Goal: Task Accomplishment & Management: Manage account settings

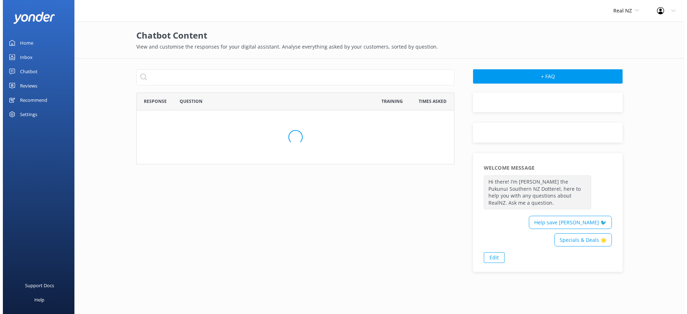
scroll to position [406, 313]
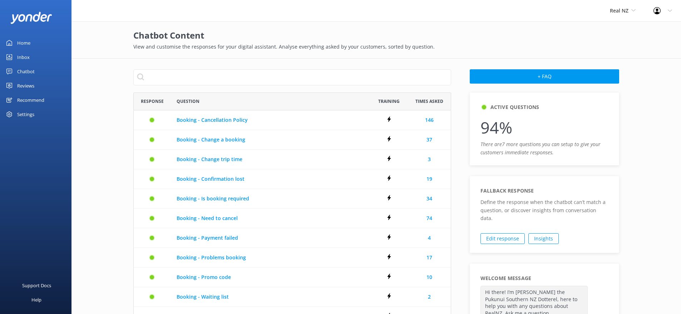
click at [34, 71] on link "Chatbot" at bounding box center [36, 71] width 72 height 14
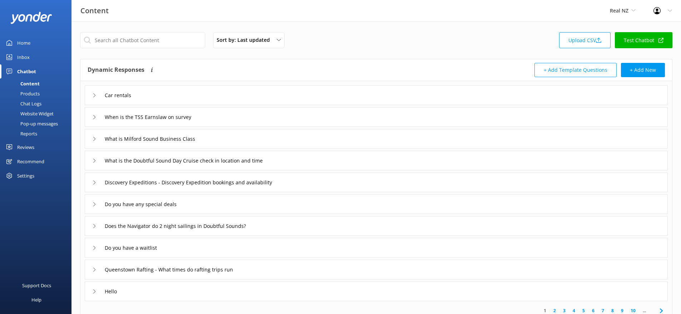
click at [40, 123] on div "Pop-up messages" at bounding box center [31, 124] width 54 height 10
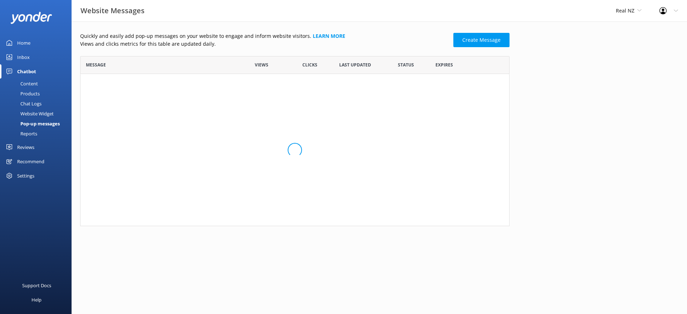
scroll to position [165, 424]
click at [40, 113] on div "Website Widget" at bounding box center [28, 114] width 49 height 10
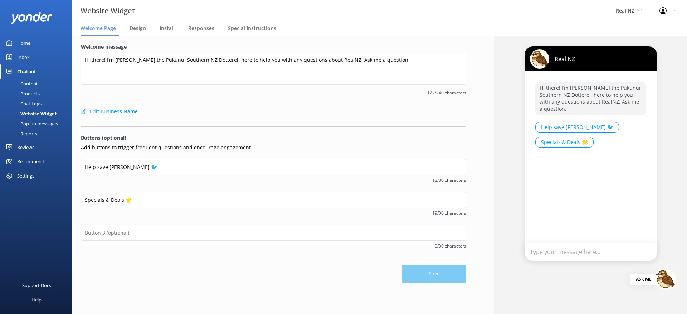
click at [36, 99] on div "Chat Logs" at bounding box center [22, 104] width 37 height 10
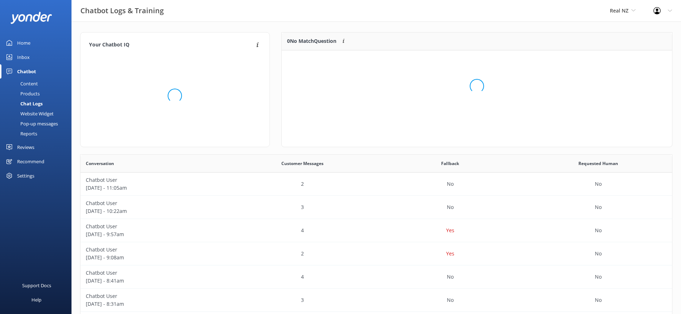
scroll to position [84, 385]
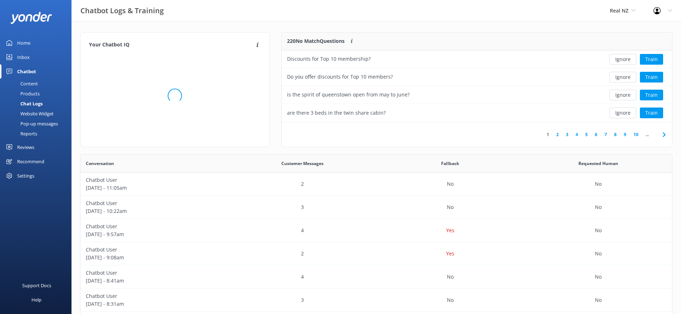
click at [36, 95] on div "Products" at bounding box center [21, 94] width 35 height 10
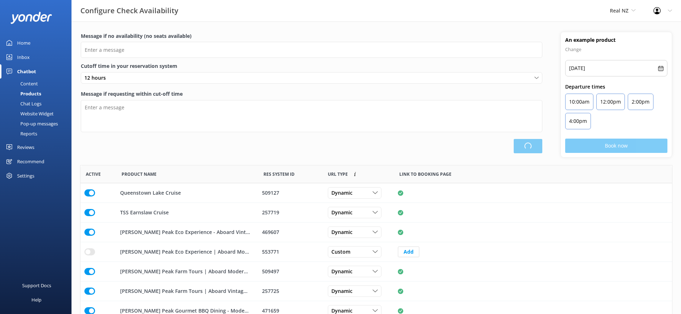
type input "There are no seats available, please check an alternative day"
type textarea "Our online booking system closes {hours} prior to departure. Please contact us …"
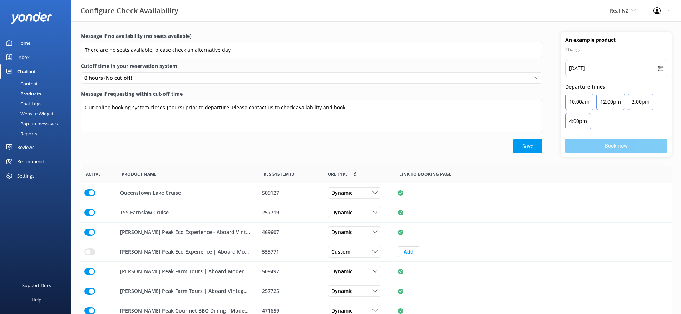
click at [34, 83] on div "Content" at bounding box center [21, 84] width 34 height 10
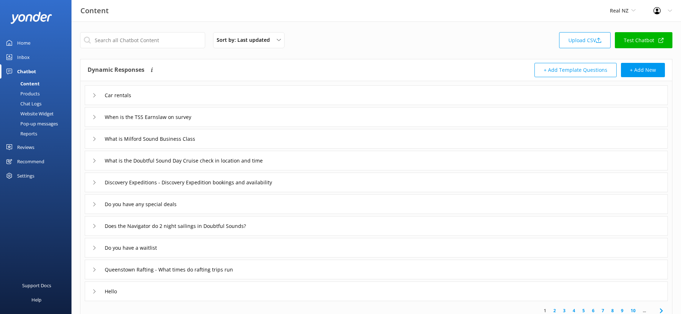
click at [29, 135] on div "Reports" at bounding box center [20, 134] width 33 height 10
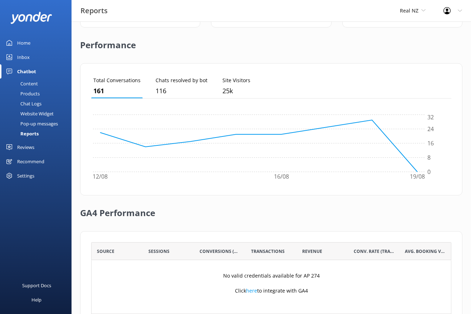
scroll to position [184, 0]
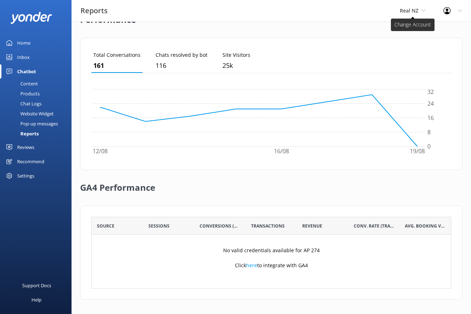
click at [405, 11] on span "Real NZ" at bounding box center [409, 10] width 19 height 7
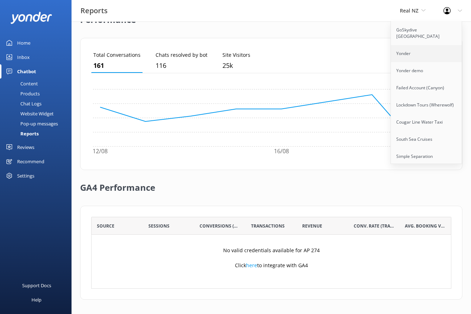
click at [407, 50] on link "Yonder" at bounding box center [427, 53] width 72 height 17
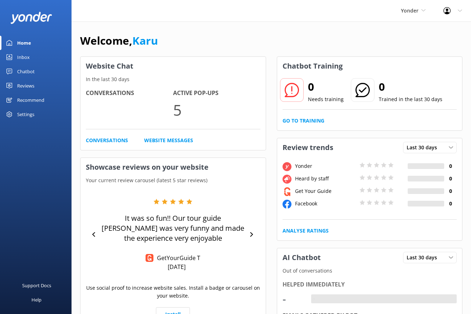
click at [34, 74] on link "Chatbot" at bounding box center [36, 71] width 72 height 14
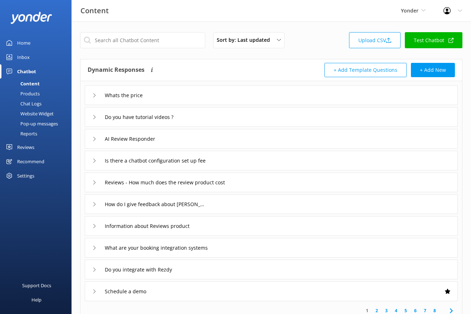
click at [31, 134] on div "Reports" at bounding box center [20, 134] width 33 height 10
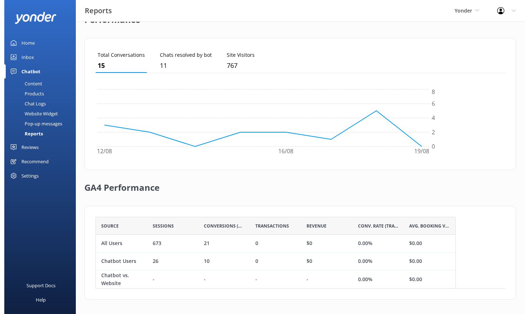
scroll to position [67, 393]
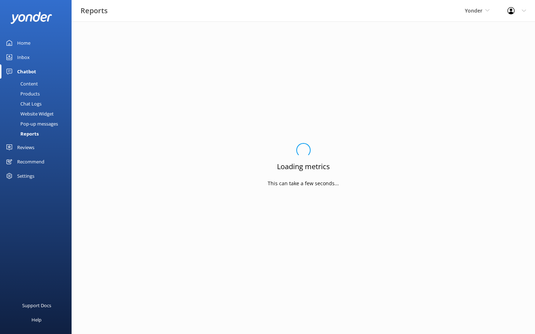
click at [32, 59] on link "Inbox" at bounding box center [36, 57] width 72 height 14
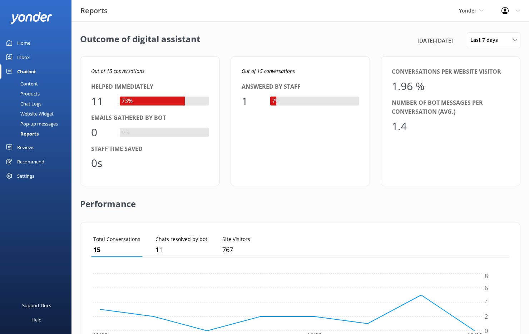
scroll to position [165, 0]
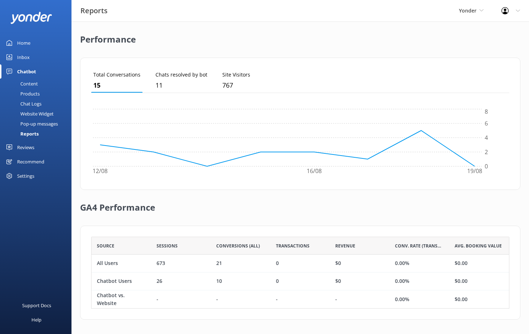
click at [475, 16] on div "Yonder GoSkydive New Zealand Yonder Yonder demo Failed Account (Canyon) Lockdow…" at bounding box center [471, 10] width 43 height 21
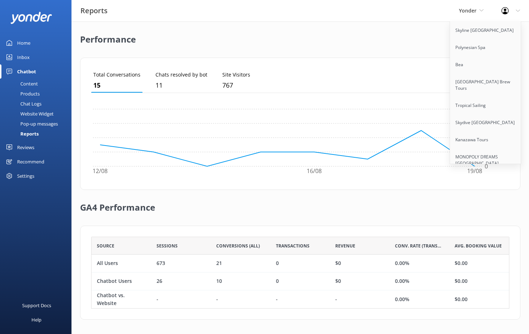
scroll to position [592, 0]
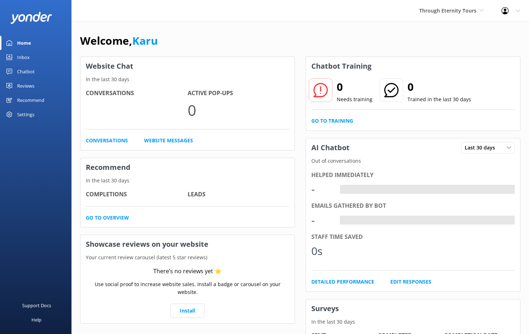
click at [26, 70] on div "Chatbot" at bounding box center [26, 71] width 18 height 14
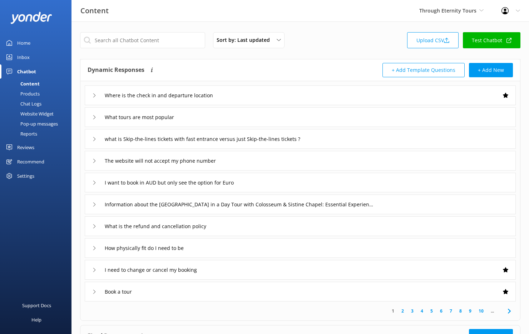
click at [32, 104] on div "Chat Logs" at bounding box center [22, 104] width 37 height 10
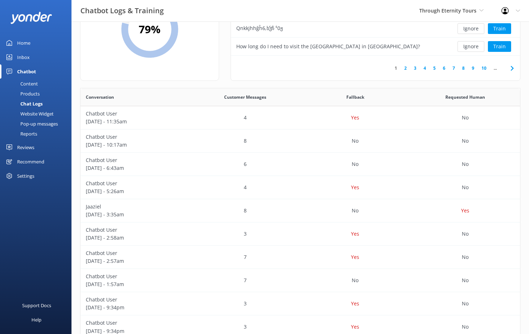
scroll to position [111, 0]
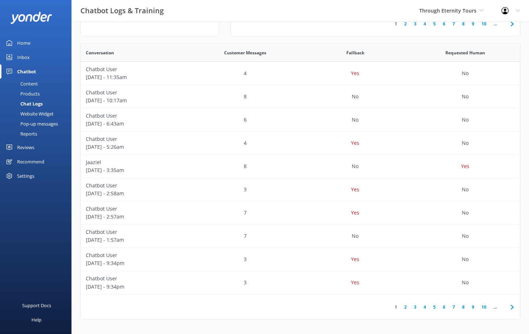
click at [48, 133] on link "Reports" at bounding box center [37, 134] width 67 height 10
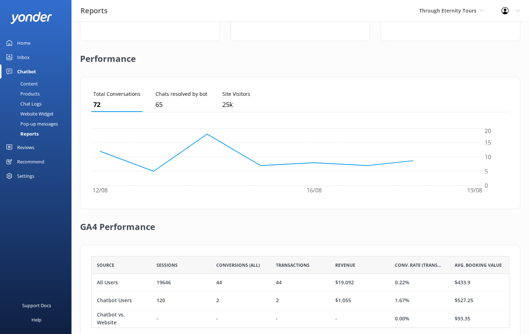
scroll to position [165, 0]
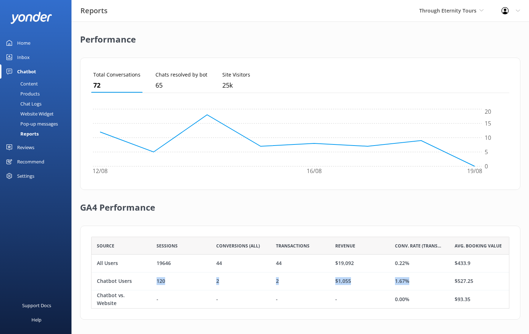
drag, startPoint x: 412, startPoint y: 284, endPoint x: 155, endPoint y: 285, distance: 257.1
click at [155, 285] on div "Chatbot Users 120 2 2 $1,055 1.67% $527.25" at bounding box center [300, 282] width 418 height 18
click at [155, 285] on div "120" at bounding box center [181, 282] width 60 height 18
drag, startPoint x: 235, startPoint y: 287, endPoint x: 202, endPoint y: 288, distance: 32.2
click at [202, 288] on div "Chatbot Users 120 2 2 $1,055 1.67% $527.25" at bounding box center [300, 282] width 418 height 18
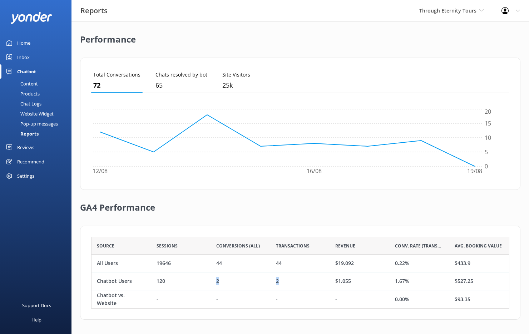
drag, startPoint x: 317, startPoint y: 279, endPoint x: 208, endPoint y: 281, distance: 109.1
click at [208, 281] on div "Chatbot Users 120 2 2 $1,055 1.67% $527.25" at bounding box center [300, 282] width 418 height 18
drag, startPoint x: 168, startPoint y: 280, endPoint x: 135, endPoint y: 281, distance: 33.3
click at [135, 281] on div "Chatbot Users 120 2 2 $1,055 1.67% $527.25" at bounding box center [300, 282] width 418 height 18
click at [173, 278] on div "120" at bounding box center [181, 282] width 60 height 18
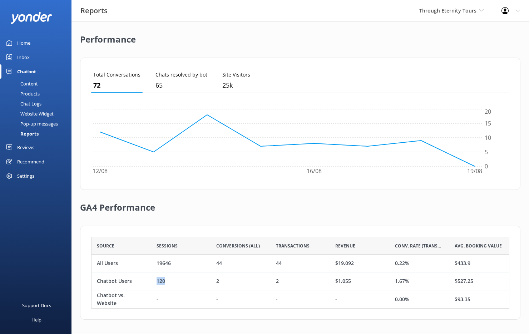
drag, startPoint x: 154, startPoint y: 283, endPoint x: 186, endPoint y: 282, distance: 31.8
click at [186, 282] on div "120" at bounding box center [181, 282] width 60 height 18
click at [28, 178] on div "Settings" at bounding box center [25, 176] width 17 height 14
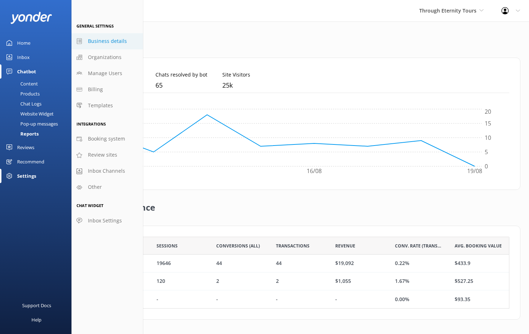
click at [115, 45] on link "Business details" at bounding box center [108, 41] width 72 height 16
select select "Europe/Amsterdam"
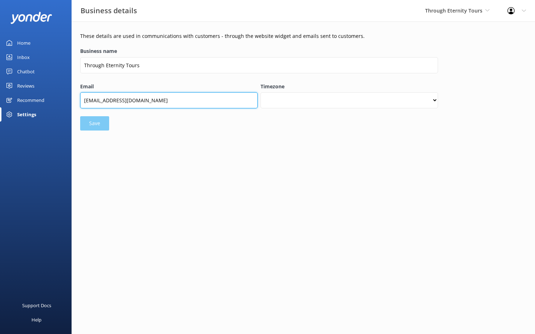
drag, startPoint x: 166, startPoint y: 100, endPoint x: 101, endPoint y: 100, distance: 64.7
click at [101, 100] on input "office@througheternity.com" at bounding box center [168, 100] width 177 height 16
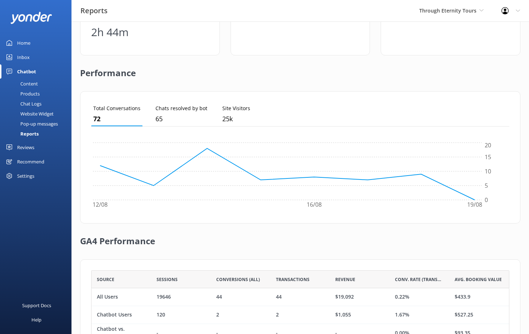
scroll to position [165, 0]
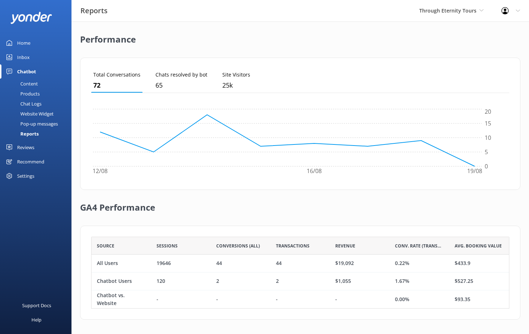
click at [162, 283] on div "120" at bounding box center [161, 282] width 9 height 8
copy div "120"
click at [233, 82] on p "25k" at bounding box center [236, 85] width 28 height 10
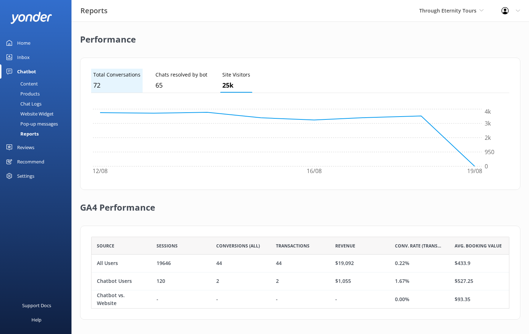
click at [128, 82] on p "72" at bounding box center [116, 85] width 47 height 10
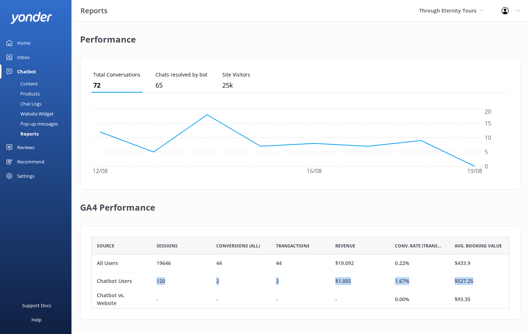
drag, startPoint x: 153, startPoint y: 281, endPoint x: 485, endPoint y: 278, distance: 332.6
click at [485, 279] on div "Chatbot Users 120 2 2 $1,055 1.67% $527.25" at bounding box center [300, 282] width 418 height 18
click at [485, 278] on div "$527.25" at bounding box center [480, 282] width 60 height 18
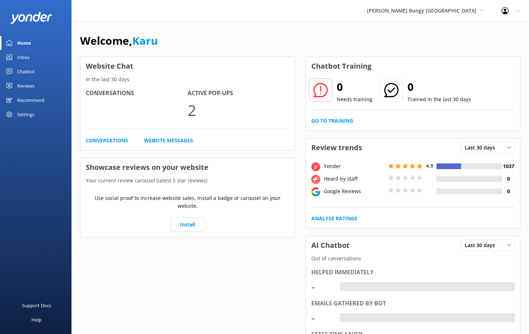
click at [52, 82] on link "Reviews" at bounding box center [36, 86] width 72 height 14
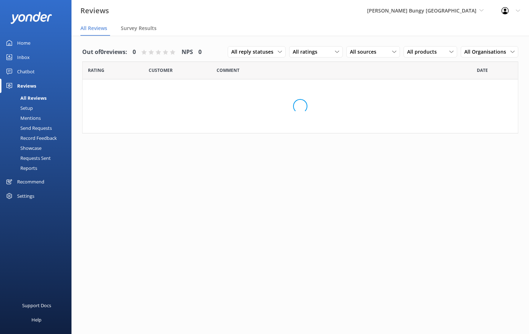
click at [33, 73] on div "Chatbot" at bounding box center [26, 71] width 18 height 14
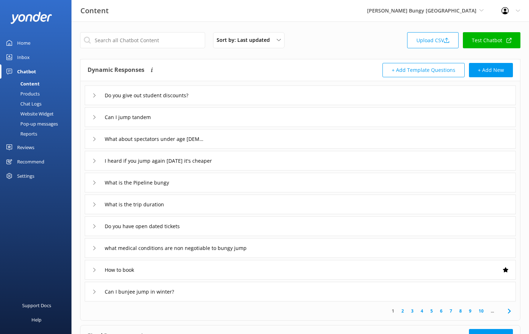
click at [34, 135] on div "Reports" at bounding box center [20, 134] width 33 height 10
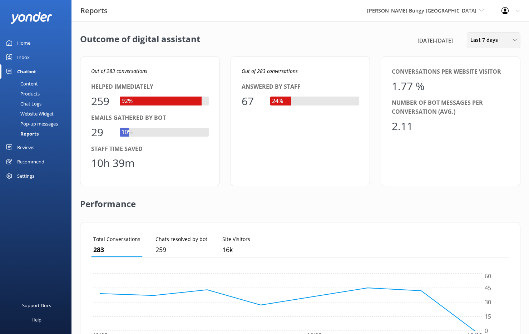
click at [487, 40] on span "Last 7 days" at bounding box center [487, 40] width 32 height 8
click at [488, 70] on div "Last 30 days" at bounding box center [483, 71] width 25 height 7
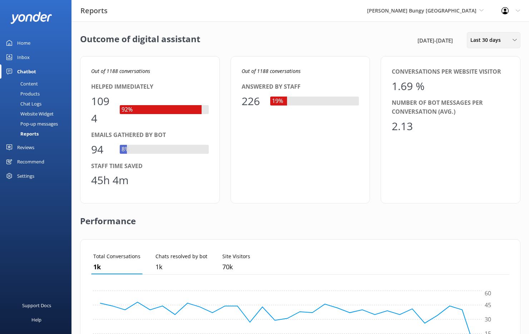
click at [486, 40] on span "Last 30 days" at bounding box center [488, 40] width 35 height 8
click at [484, 56] on div "Last 7 days" at bounding box center [482, 57] width 23 height 7
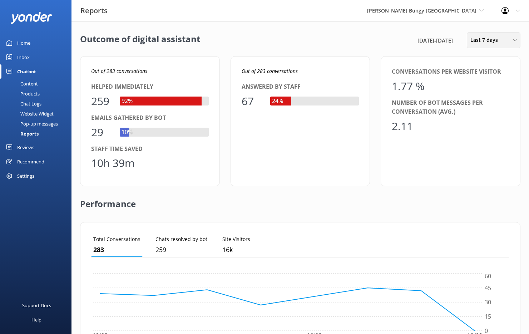
click at [491, 40] on span "Last 7 days" at bounding box center [487, 40] width 32 height 8
click at [479, 72] on div "Last 30 days" at bounding box center [483, 71] width 25 height 7
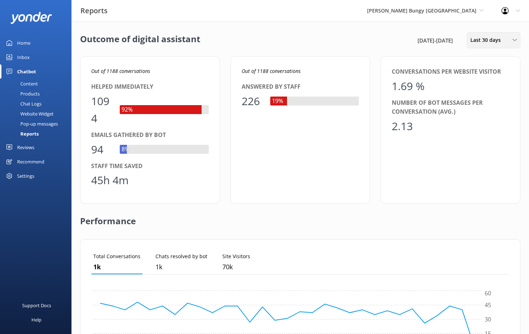
click at [495, 40] on span "Last 30 days" at bounding box center [488, 40] width 35 height 8
click at [491, 98] on div "Last 90 days" at bounding box center [483, 100] width 25 height 7
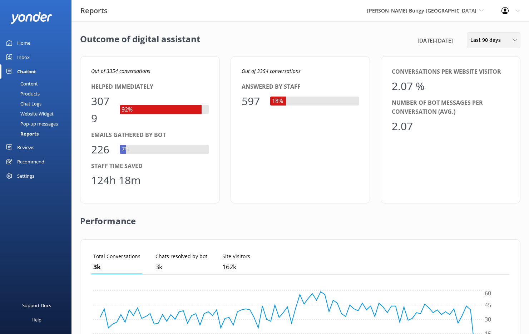
click at [484, 34] on div "Last 90 days Last 7 days Last 30 days Last month Last 90 days Last 180 days Cus…" at bounding box center [494, 40] width 54 height 16
click at [493, 97] on div "Last 90 days" at bounding box center [483, 100] width 25 height 7
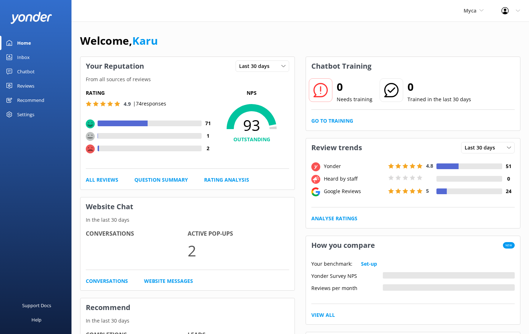
click at [31, 74] on div "Chatbot" at bounding box center [26, 71] width 18 height 14
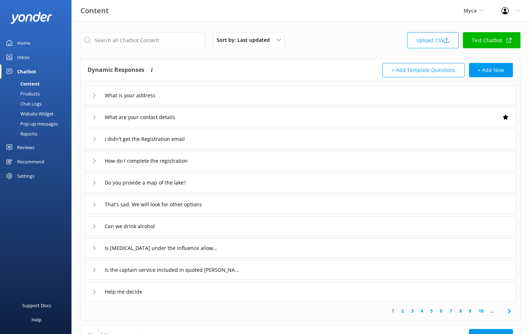
click at [33, 133] on div "Reports" at bounding box center [20, 134] width 33 height 10
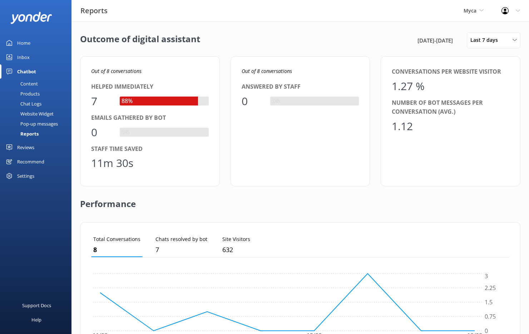
click at [21, 177] on div "Settings" at bounding box center [25, 176] width 17 height 14
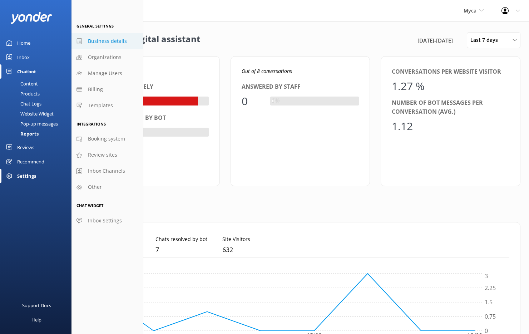
click at [104, 39] on span "Business details" at bounding box center [107, 41] width 39 height 8
select select "America/Los_Angeles"
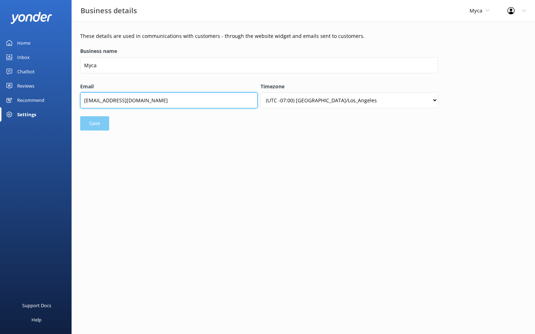
click at [96, 99] on input "cdapontoons@gmail.com" at bounding box center [168, 100] width 177 height 16
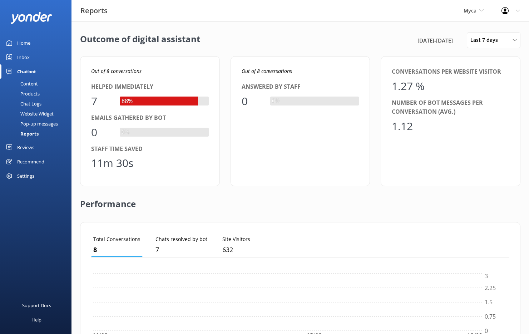
scroll to position [6, 6]
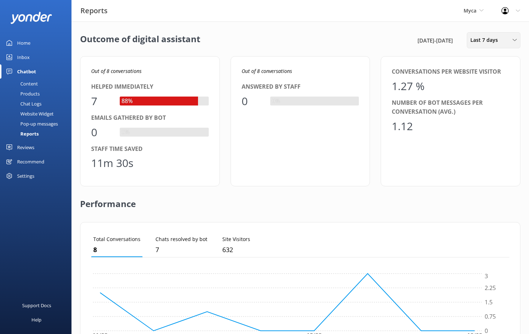
click at [484, 44] on span "Last 7 days" at bounding box center [487, 40] width 32 height 8
click at [487, 75] on div "Last 30 days" at bounding box center [483, 71] width 25 height 7
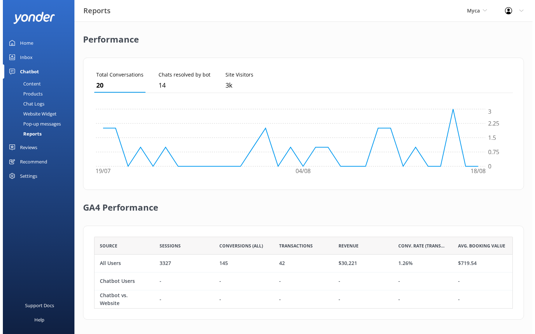
scroll to position [0, 0]
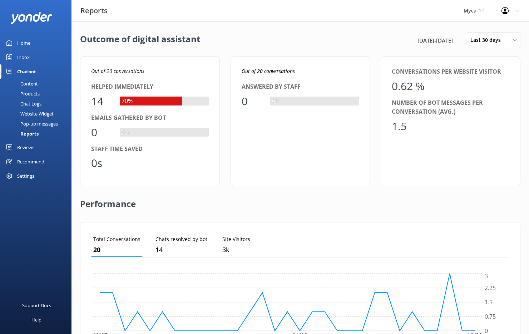
click at [30, 176] on div "Settings" at bounding box center [25, 176] width 17 height 14
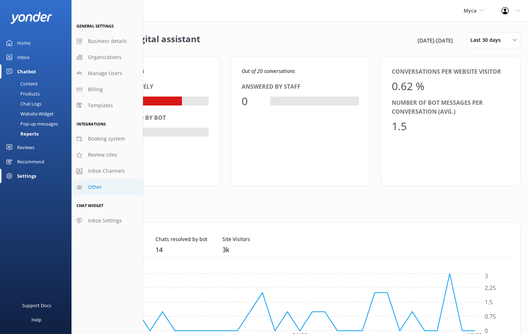
click at [97, 190] on span "Other" at bounding box center [95, 187] width 14 height 8
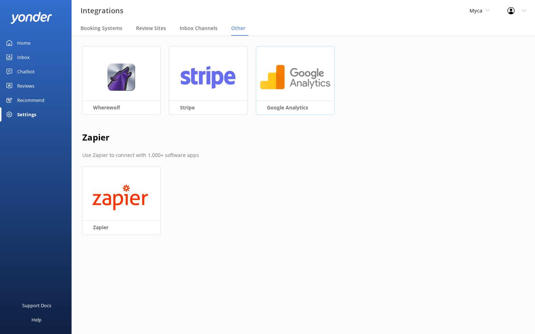
click at [297, 80] on img at bounding box center [295, 77] width 71 height 28
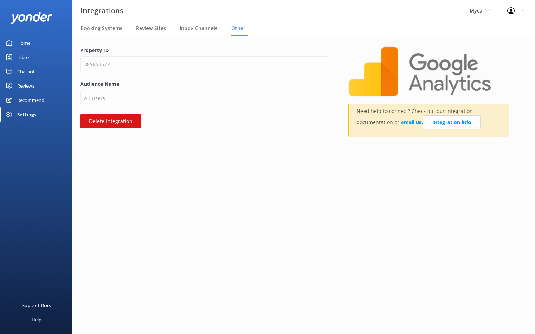
click at [25, 119] on div "Settings" at bounding box center [26, 114] width 19 height 14
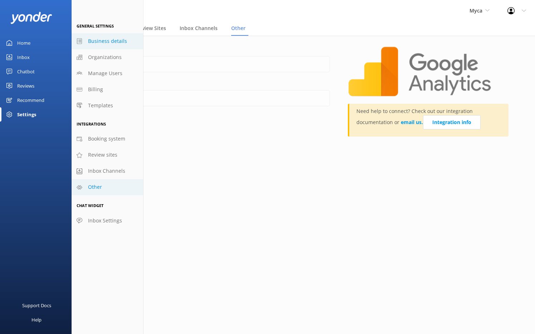
click at [107, 44] on span "Business details" at bounding box center [107, 41] width 39 height 8
select select "America/Los_Angeles"
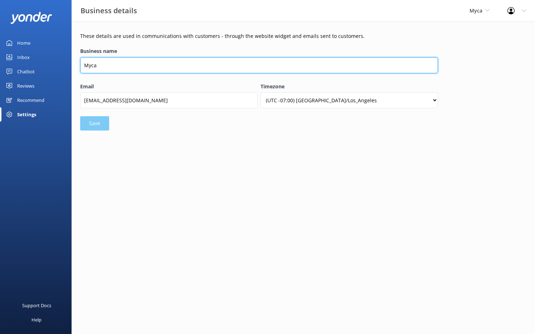
drag, startPoint x: 133, startPoint y: 62, endPoint x: 68, endPoint y: 65, distance: 64.8
click at [68, 65] on div "Business details Myca GoSkydive New Zealand Yonder Yonder demo Failed Account (…" at bounding box center [267, 82] width 535 height 123
drag, startPoint x: 124, startPoint y: 65, endPoint x: 72, endPoint y: 65, distance: 51.9
click at [72, 65] on div "These details are used in communications with customers - through the website w…" at bounding box center [303, 82] width 463 height 123
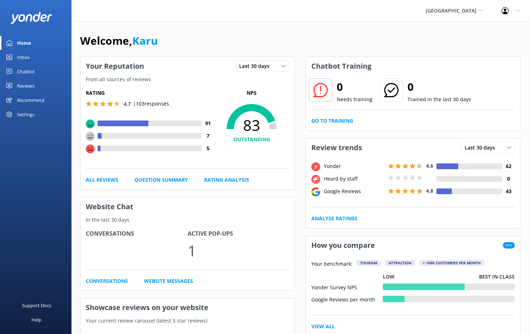
click at [28, 74] on div "Chatbot" at bounding box center [26, 71] width 18 height 14
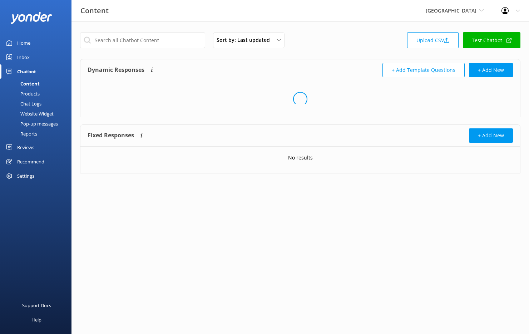
click at [39, 135] on link "Reports" at bounding box center [37, 134] width 67 height 10
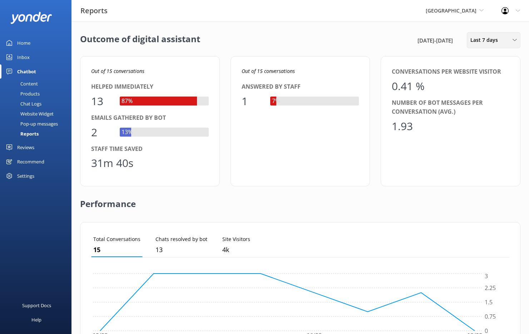
click at [493, 45] on div "Last 7 days Last 7 days Last 30 days Last month Last 90 days Last 180 days Cust…" at bounding box center [494, 40] width 54 height 16
click at [487, 70] on div "Last 30 days" at bounding box center [483, 71] width 25 height 7
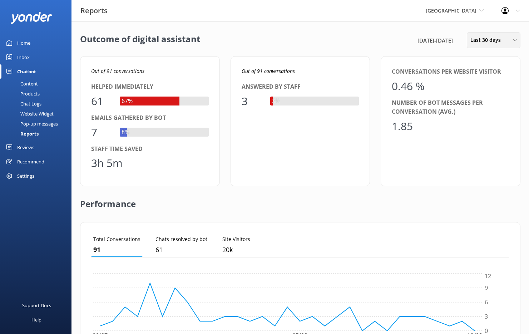
click at [508, 39] on div "Last 30 days" at bounding box center [494, 40] width 50 height 8
click at [493, 103] on div "Last 90 days" at bounding box center [483, 100] width 25 height 7
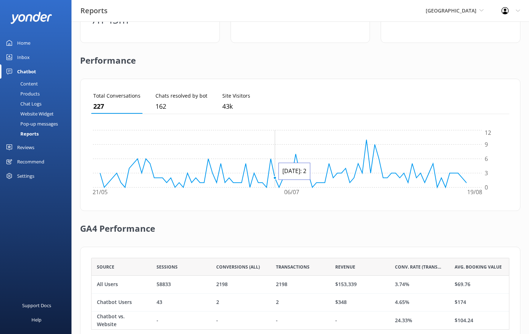
scroll to position [165, 0]
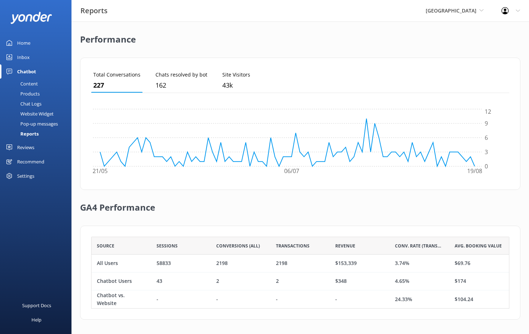
click at [31, 175] on div "Settings" at bounding box center [25, 176] width 17 height 14
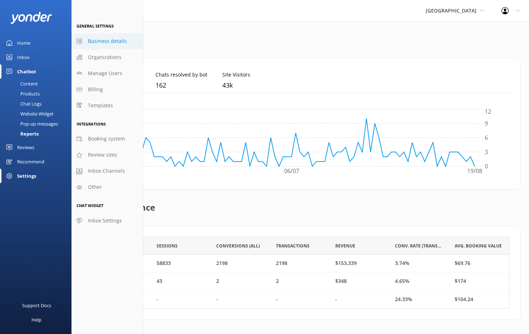
click at [103, 40] on span "Business details" at bounding box center [107, 41] width 39 height 8
select select "Pacific/[GEOGRAPHIC_DATA]"
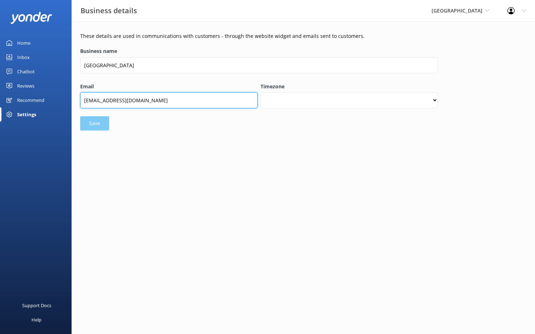
drag, startPoint x: 180, startPoint y: 99, endPoint x: 103, endPoint y: 100, distance: 77.6
click at [103, 100] on input "[EMAIL_ADDRESS][DOMAIN_NAME]" at bounding box center [168, 100] width 177 height 16
